Goal: Task Accomplishment & Management: Use online tool/utility

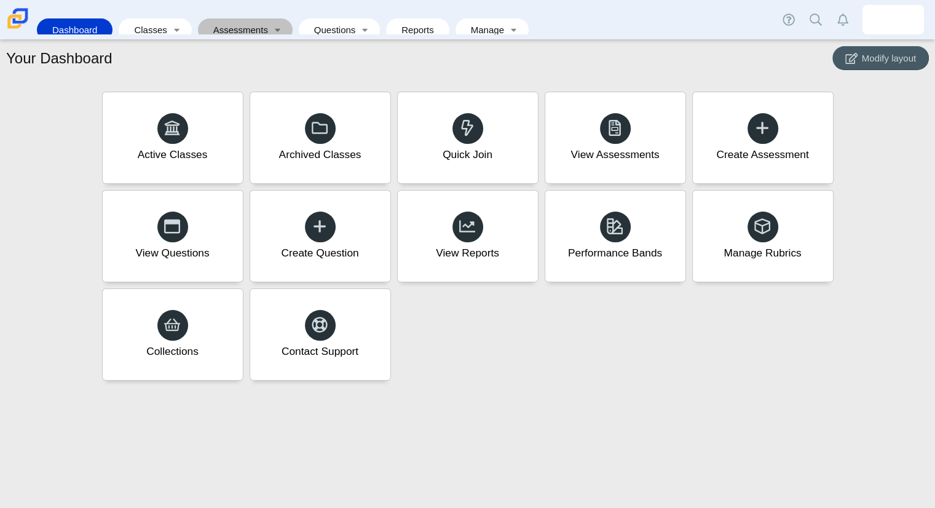
click at [237, 22] on link "Assessments" at bounding box center [236, 29] width 65 height 23
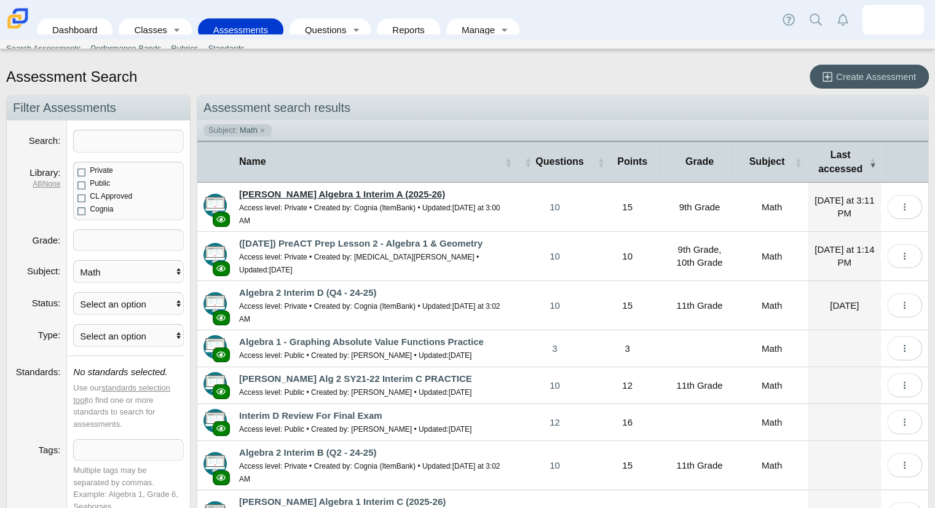
click at [318, 196] on link "[PERSON_NAME] Algebra 1 Interim A (2025-26)" at bounding box center [342, 194] width 206 height 10
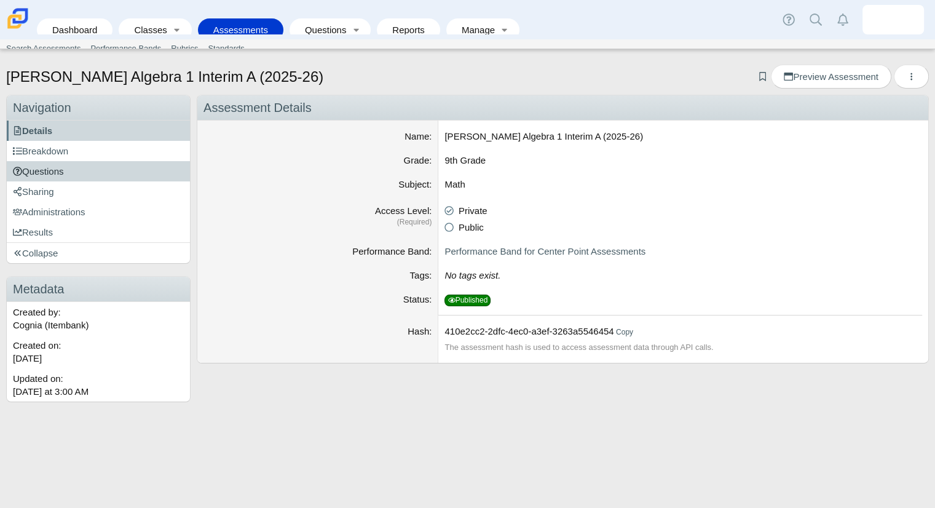
click at [120, 161] on link "Questions" at bounding box center [98, 171] width 183 height 20
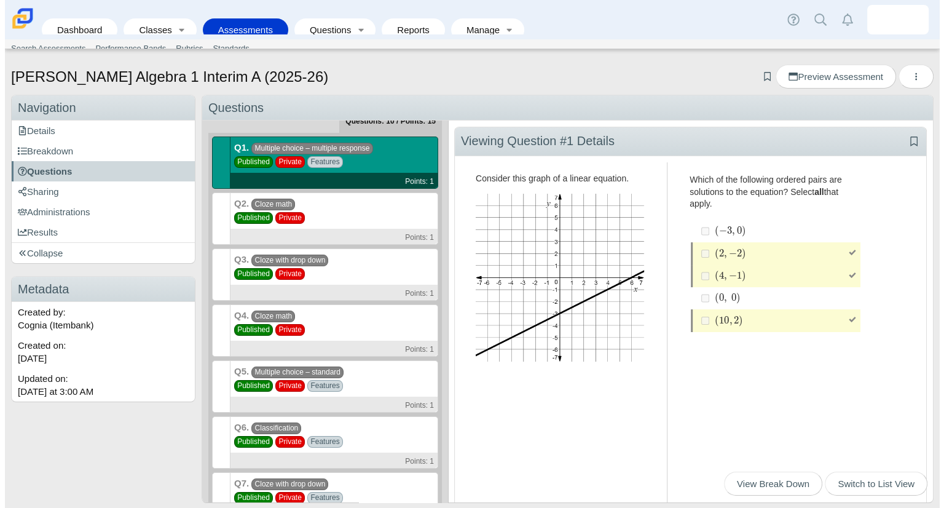
scroll to position [19, 0]
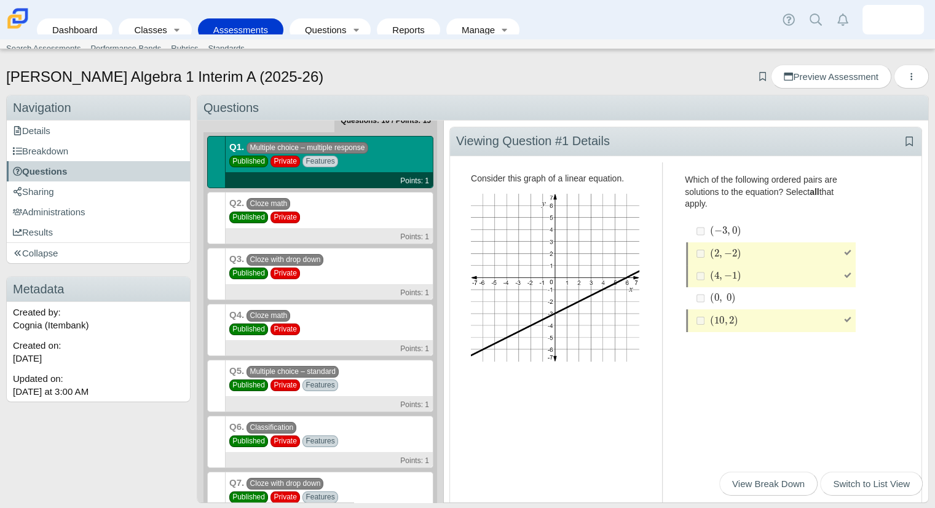
click at [347, 223] on div "Q2. Cloze math Published Private Points: 1" at bounding box center [329, 218] width 208 height 52
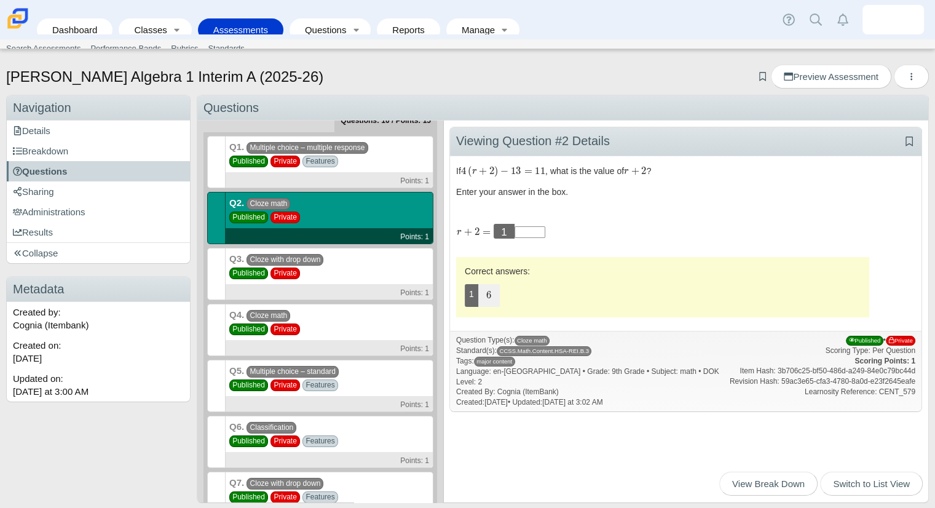
click at [286, 275] on span "Private" at bounding box center [284, 273] width 29 height 12
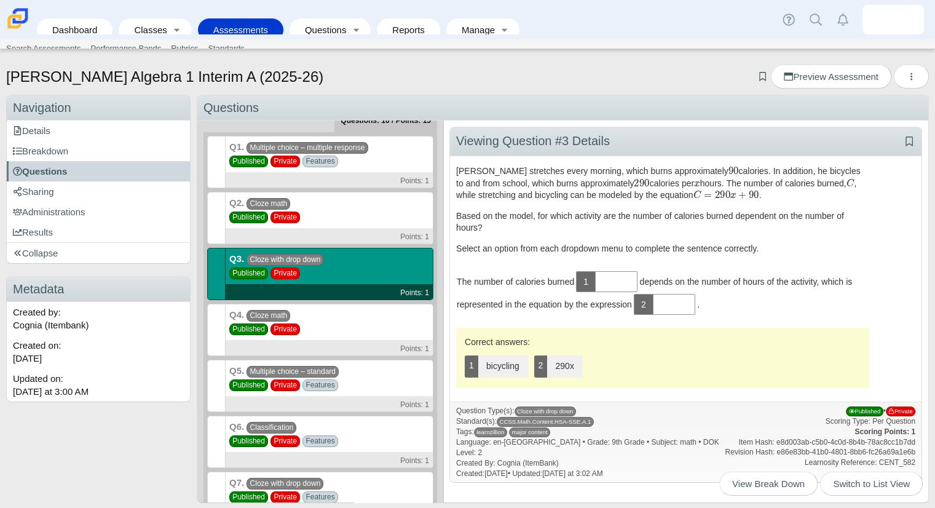
click at [262, 164] on span "Published" at bounding box center [248, 161] width 39 height 12
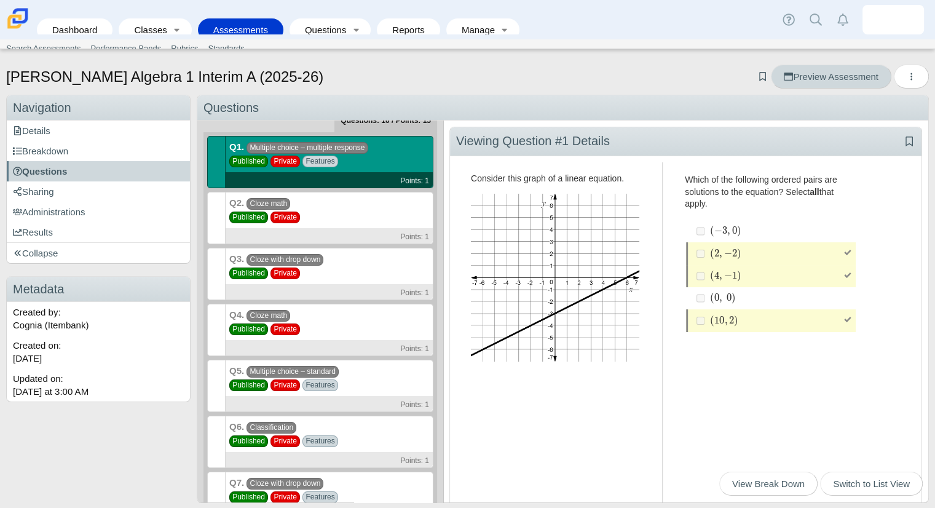
click at [863, 77] on span "Preview Assessment" at bounding box center [830, 76] width 94 height 10
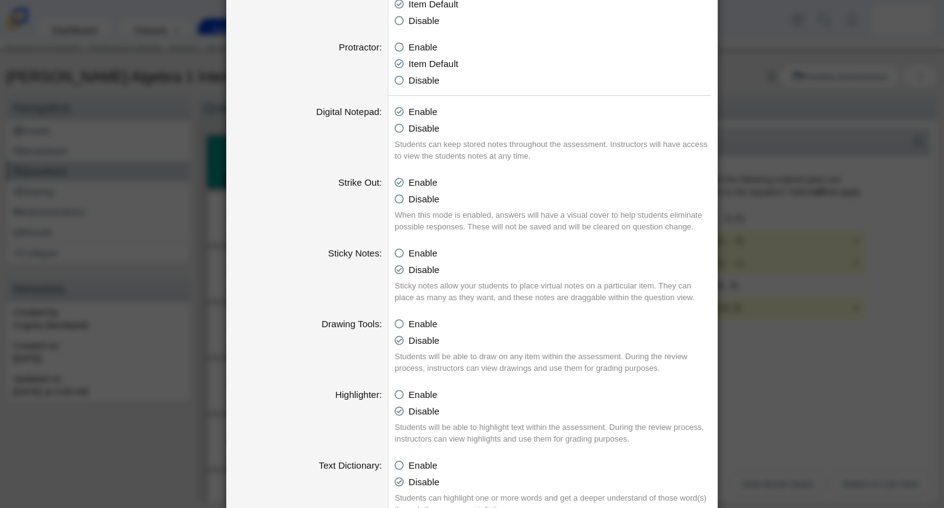
scroll to position [0, 0]
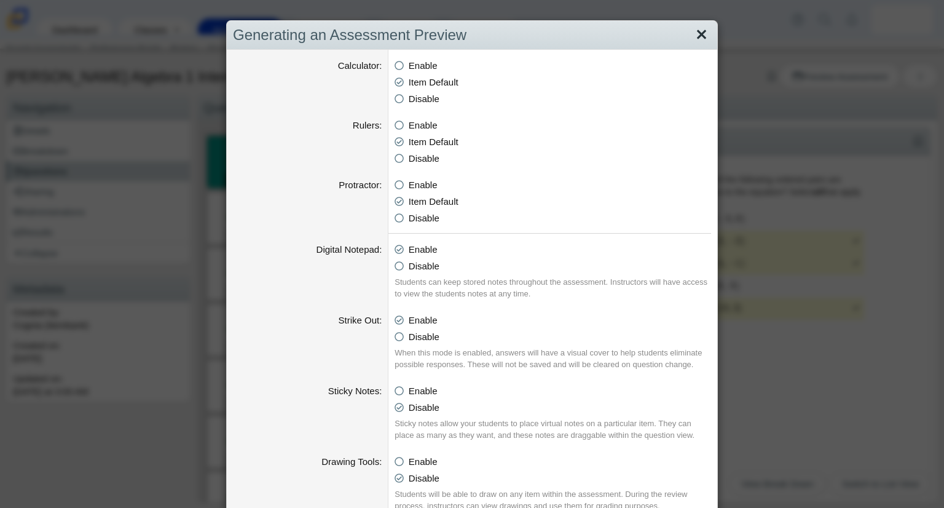
click at [692, 34] on link "Close" at bounding box center [701, 35] width 19 height 21
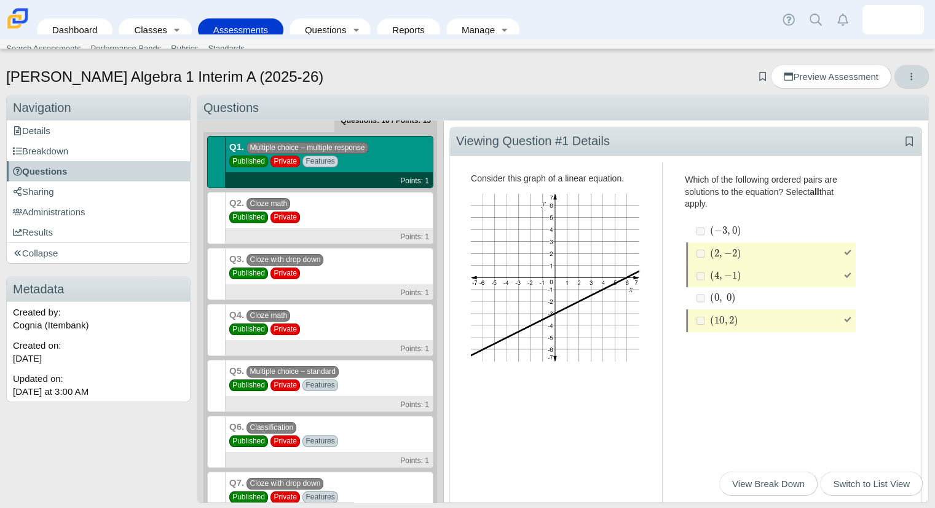
click at [910, 74] on use "More options" at bounding box center [911, 76] width 2 height 7
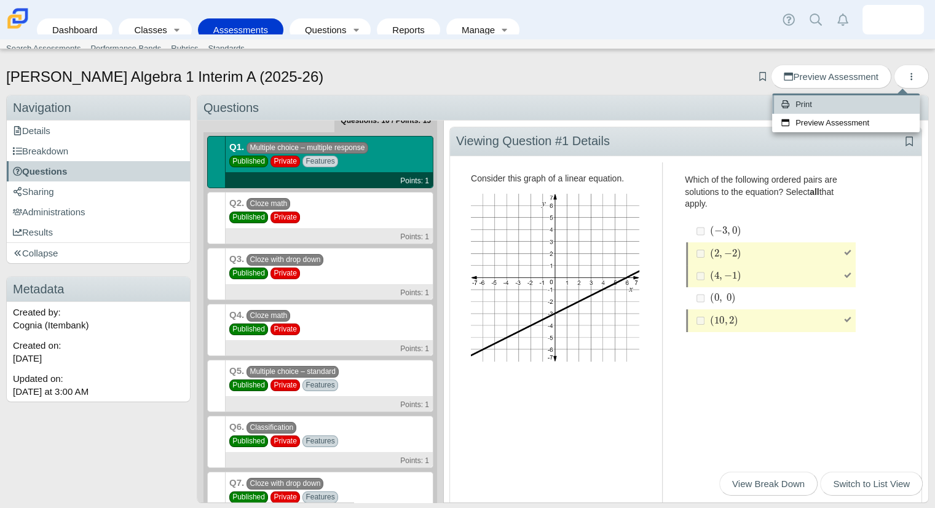
click at [876, 108] on link "Print" at bounding box center [845, 104] width 147 height 18
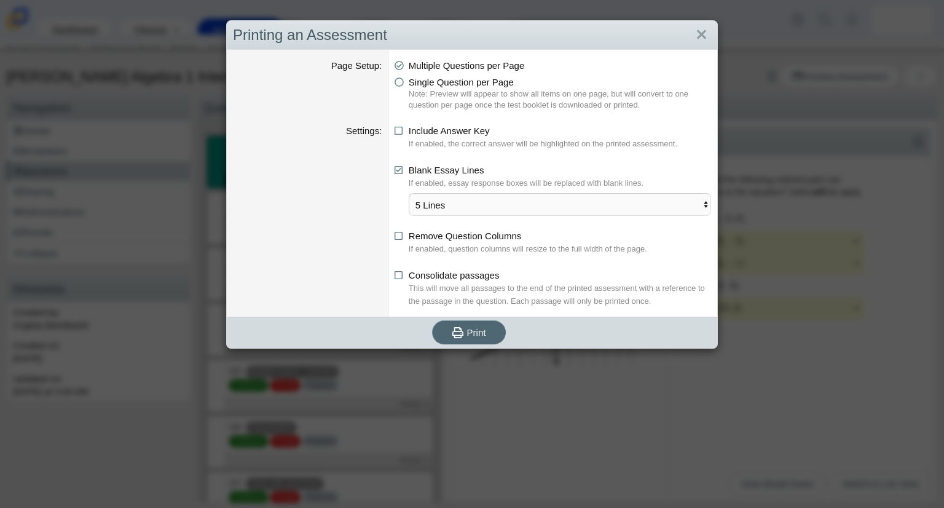
click at [472, 330] on span "Print" at bounding box center [476, 332] width 19 height 10
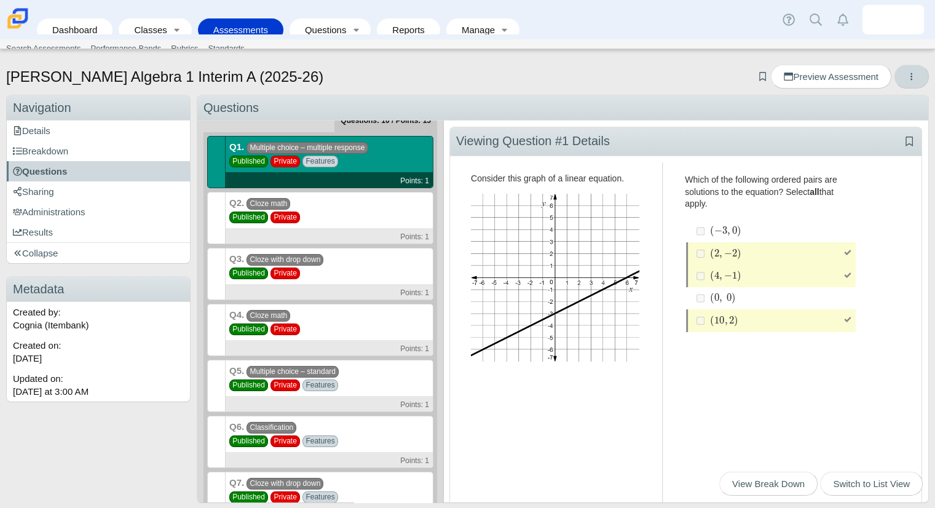
click at [908, 73] on button "More options" at bounding box center [910, 77] width 35 height 24
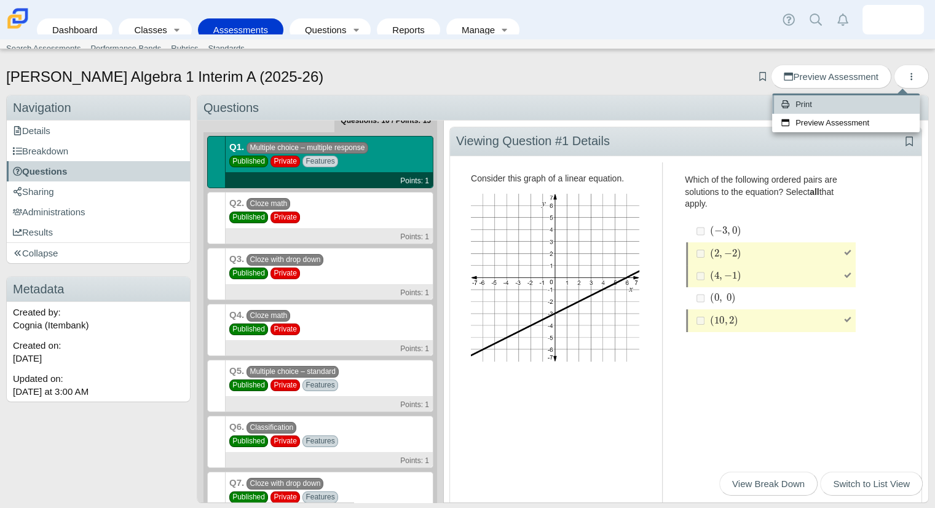
click at [845, 107] on link "Print" at bounding box center [845, 104] width 147 height 18
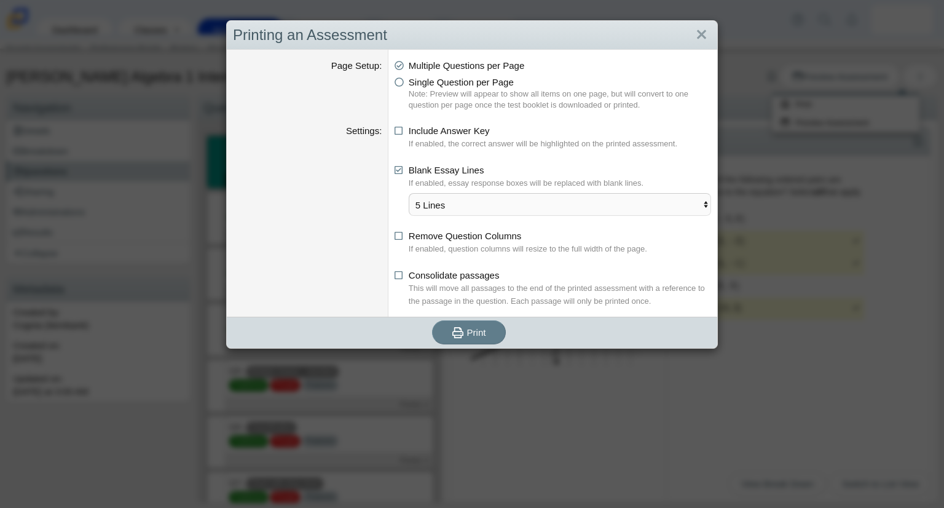
click at [484, 73] on ul "Multiple Questions per Page Single Question per Page Note: Preview will appear …" at bounding box center [552, 85] width 316 height 52
click at [475, 79] on span "Single Question per Page" at bounding box center [461, 82] width 105 height 10
click at [402, 79] on input "Single Question per Page" at bounding box center [398, 79] width 8 height 8
radio input "true"
click at [473, 327] on span "Print" at bounding box center [476, 332] width 19 height 10
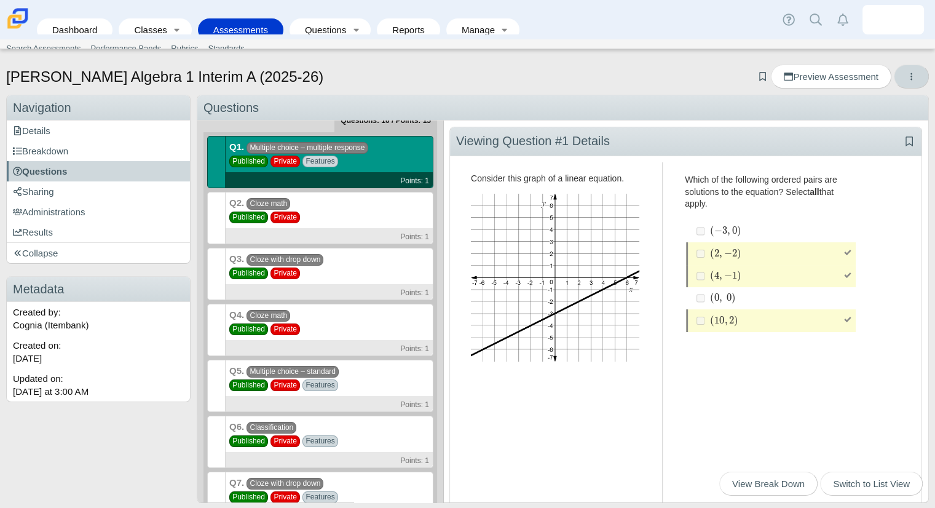
click at [906, 83] on button "More options" at bounding box center [910, 77] width 35 height 24
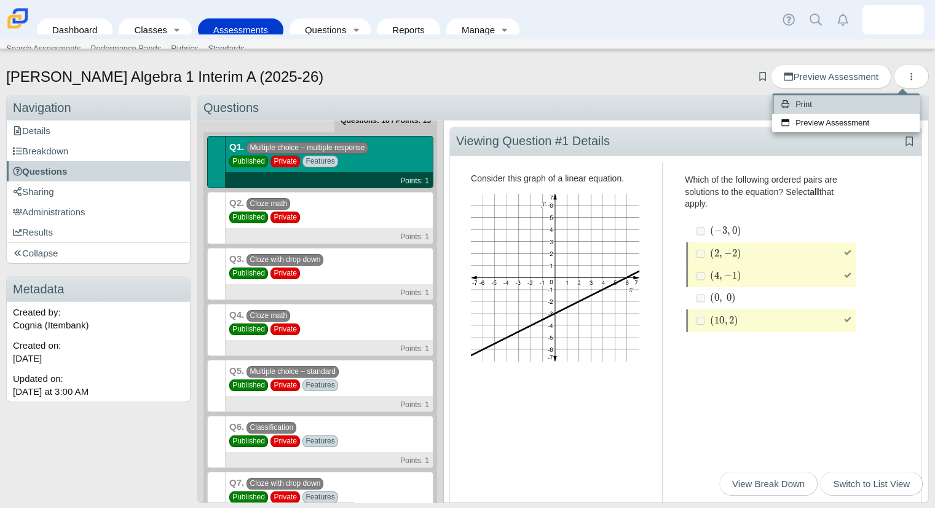
click at [804, 103] on link "Print" at bounding box center [845, 104] width 147 height 18
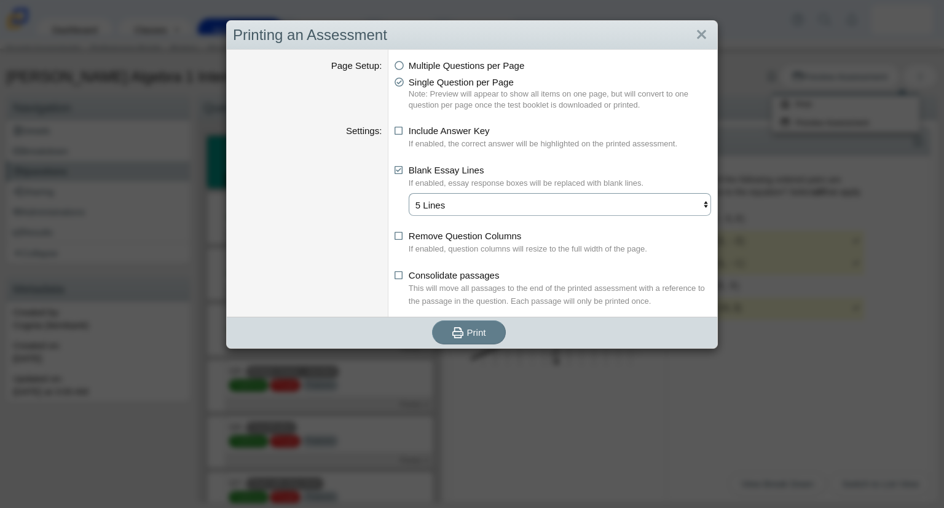
click at [441, 203] on select "5 Lines 10 Lines 15 Lines" at bounding box center [560, 204] width 302 height 23
click at [457, 335] on icon "submit" at bounding box center [457, 332] width 11 height 11
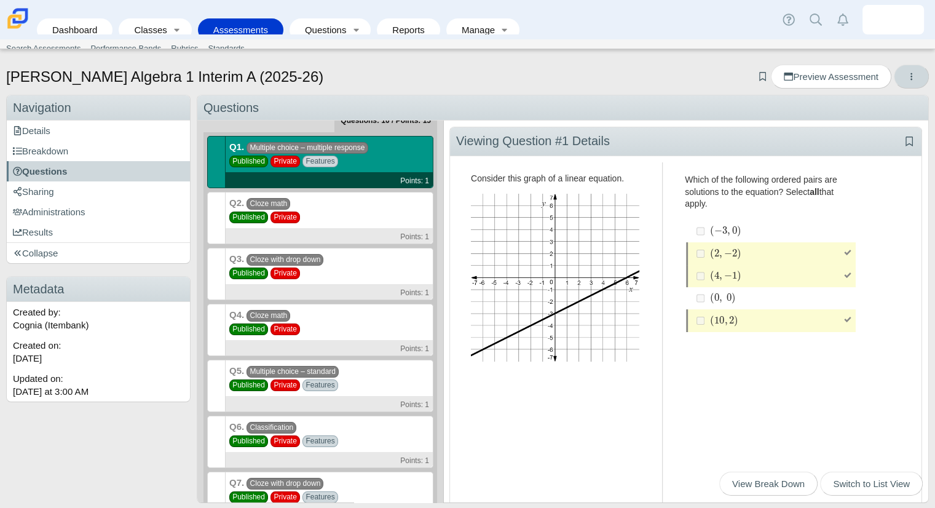
click at [912, 71] on button "More options" at bounding box center [910, 77] width 35 height 24
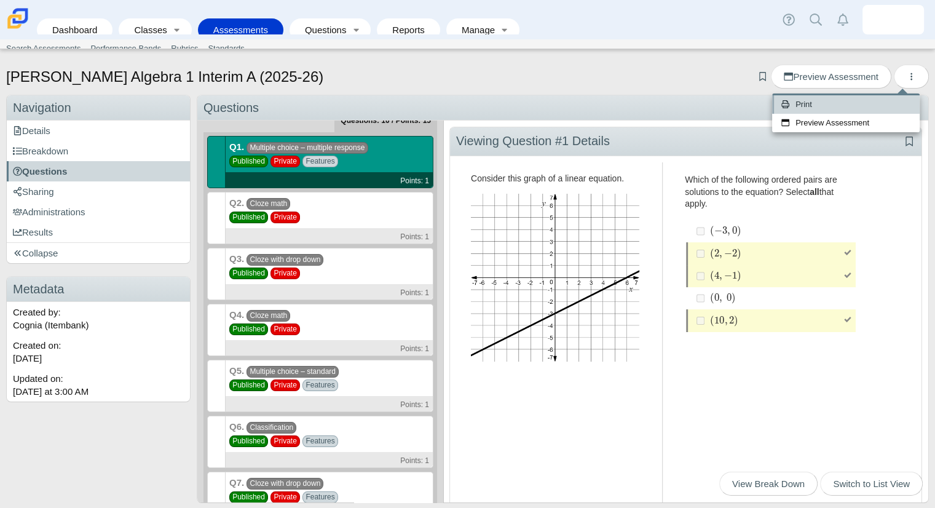
click at [816, 101] on link "Print" at bounding box center [845, 104] width 147 height 18
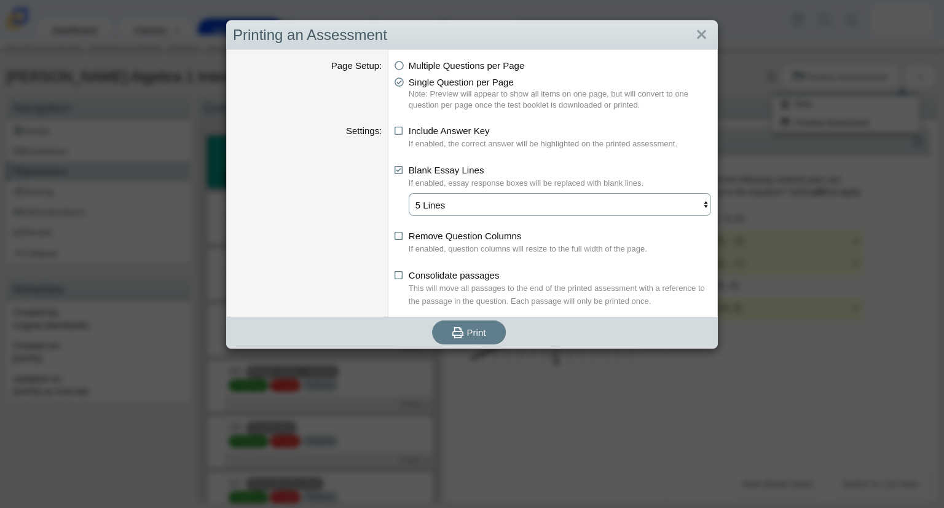
click at [476, 200] on select "5 Lines 10 Lines 15 Lines" at bounding box center [560, 204] width 302 height 23
select select "10"
click at [409, 193] on select "5 Lines 10 Lines 15 Lines" at bounding box center [560, 204] width 302 height 23
click at [492, 235] on span "Remove Question Columns" at bounding box center [465, 235] width 112 height 10
click at [402, 235] on input "Remove Question Columns" at bounding box center [398, 233] width 8 height 8
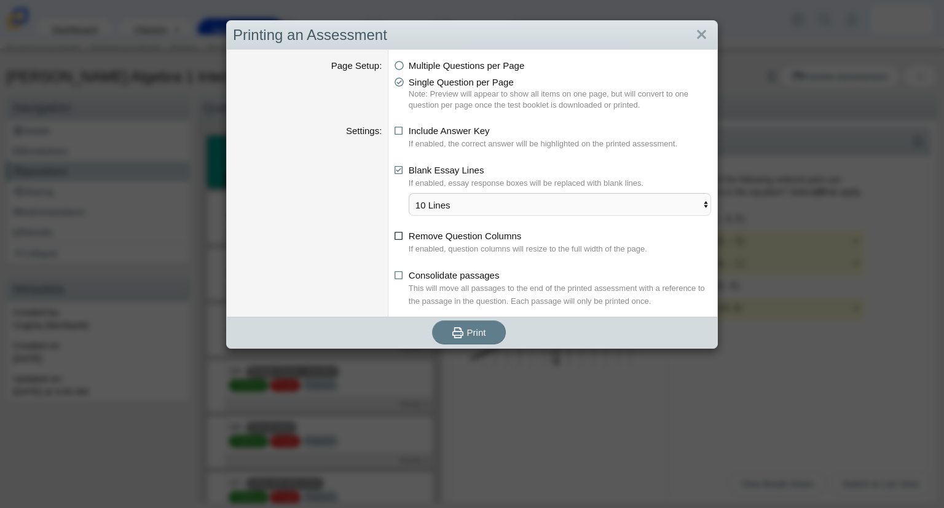
checkbox input "true"
click at [473, 333] on span "Print" at bounding box center [476, 332] width 19 height 10
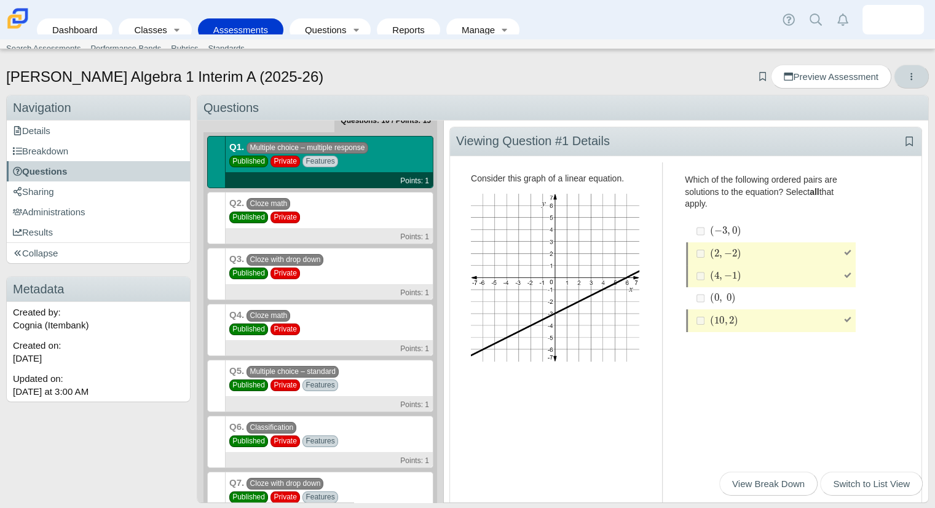
click at [906, 79] on icon "More options" at bounding box center [910, 76] width 9 height 9
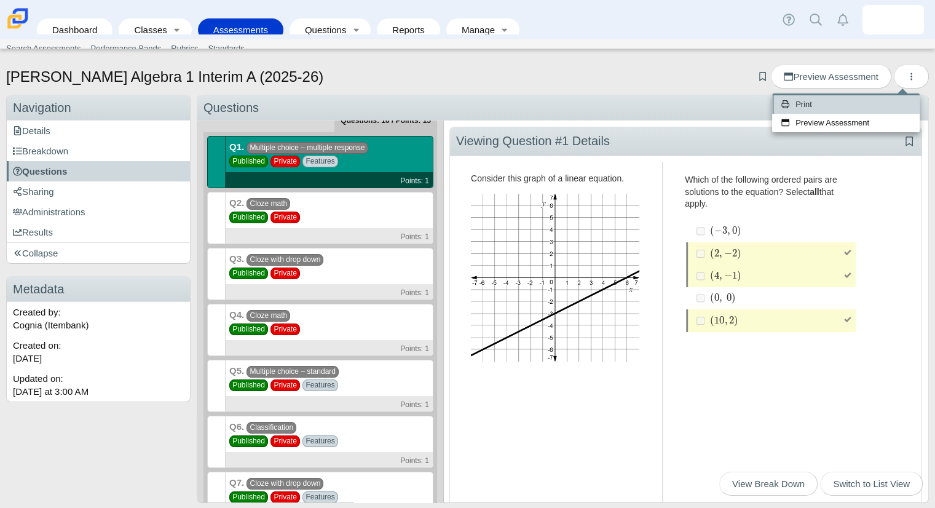
click at [866, 108] on link "Print" at bounding box center [845, 104] width 147 height 18
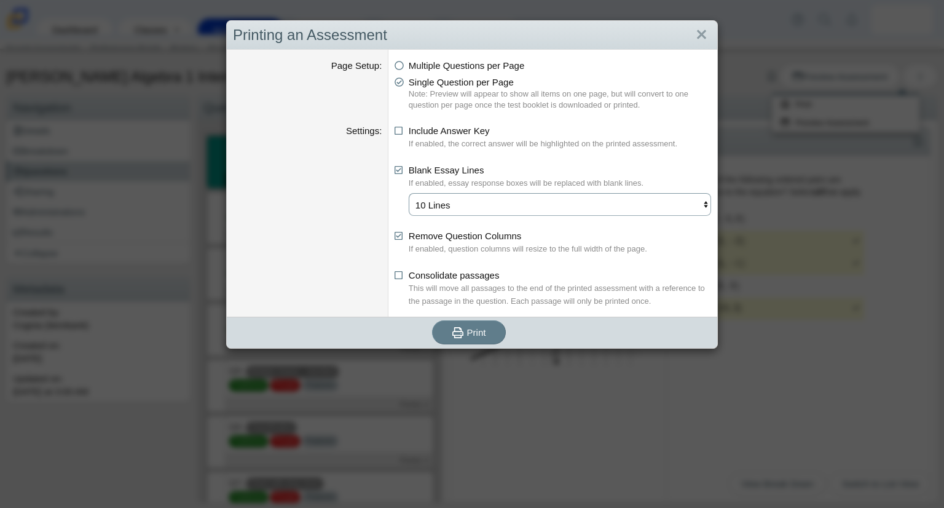
click at [443, 194] on select "5 Lines 10 Lines 15 Lines" at bounding box center [560, 204] width 302 height 23
select select "5"
click at [409, 193] on select "5 Lines 10 Lines 15 Lines" at bounding box center [560, 204] width 302 height 23
click at [398, 238] on icon at bounding box center [398, 233] width 9 height 9
click at [398, 237] on input "Remove Question Columns" at bounding box center [398, 233] width 8 height 8
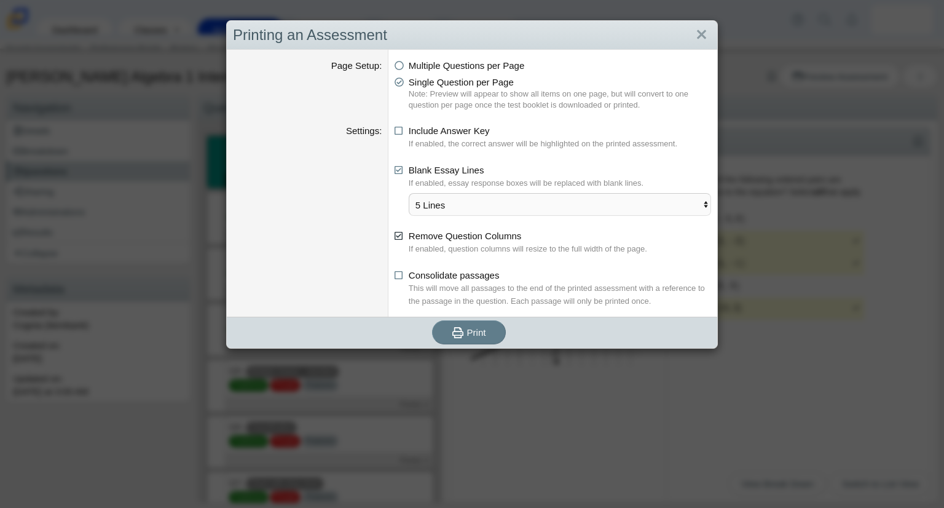
checkbox input "false"
click at [468, 66] on span "Multiple Questions per Page" at bounding box center [467, 65] width 116 height 10
click at [402, 66] on input "Multiple Questions per Page" at bounding box center [398, 62] width 8 height 8
radio input "true"
click at [480, 332] on span "Print" at bounding box center [476, 332] width 19 height 10
